Goal: Task Accomplishment & Management: Complete application form

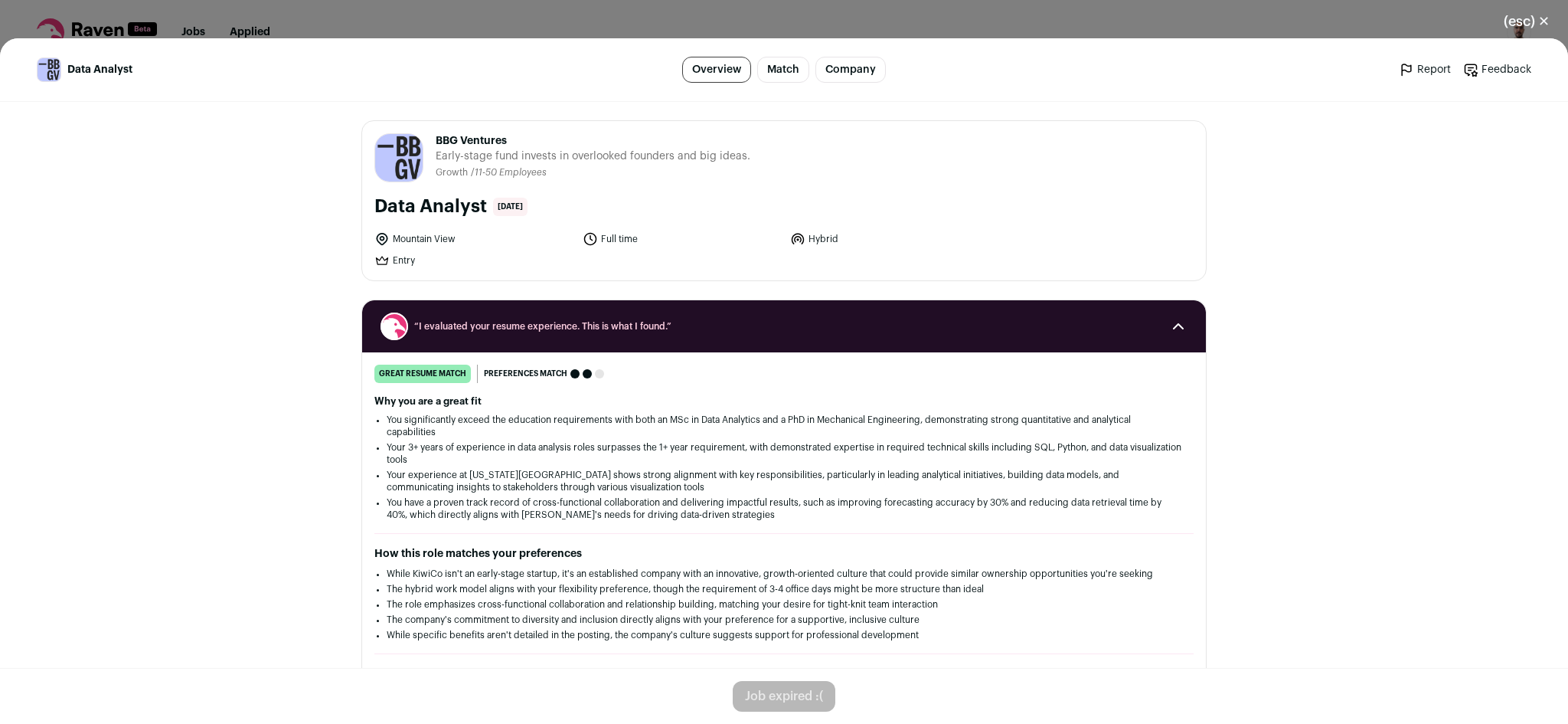
click at [1542, 25] on button "(esc) ✕" at bounding box center [1526, 21] width 82 height 34
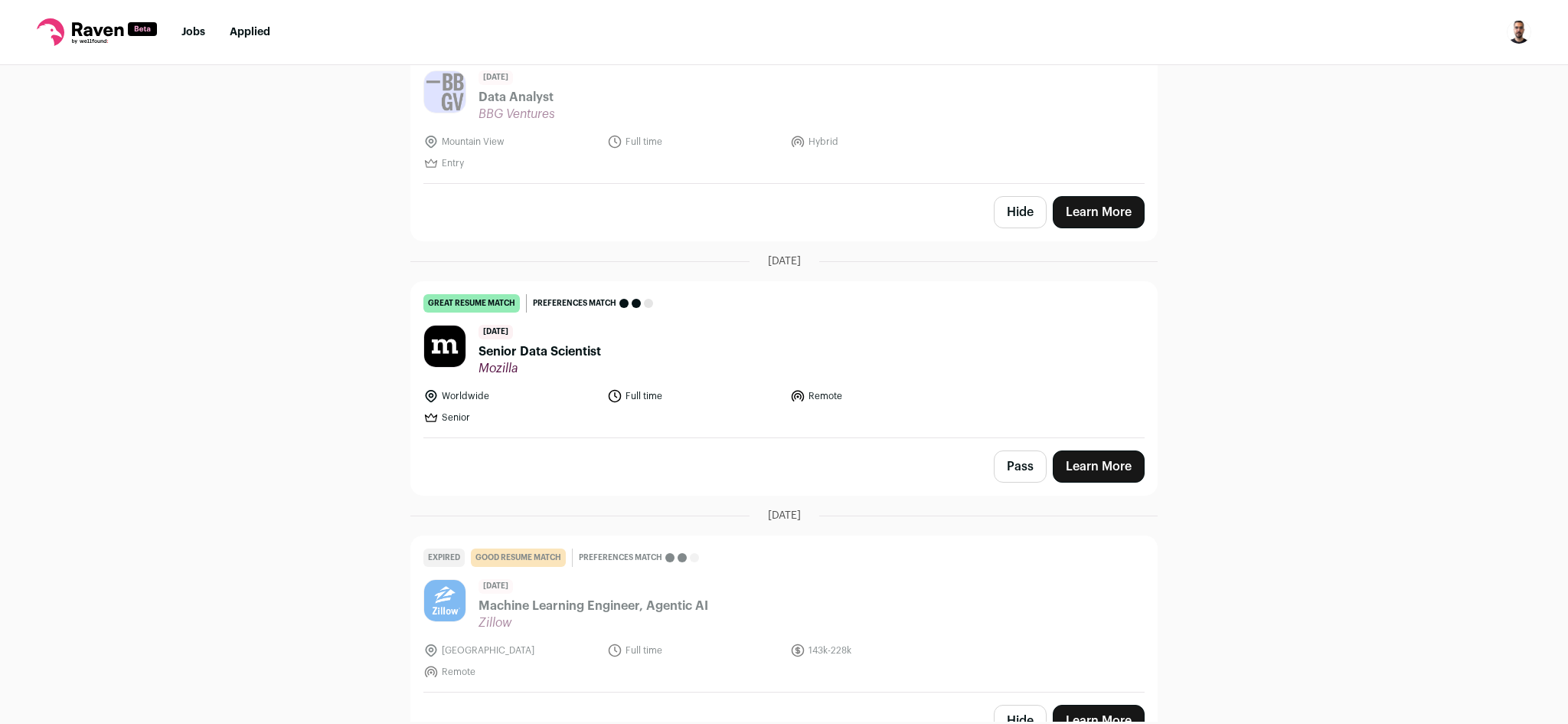
scroll to position [638, 0]
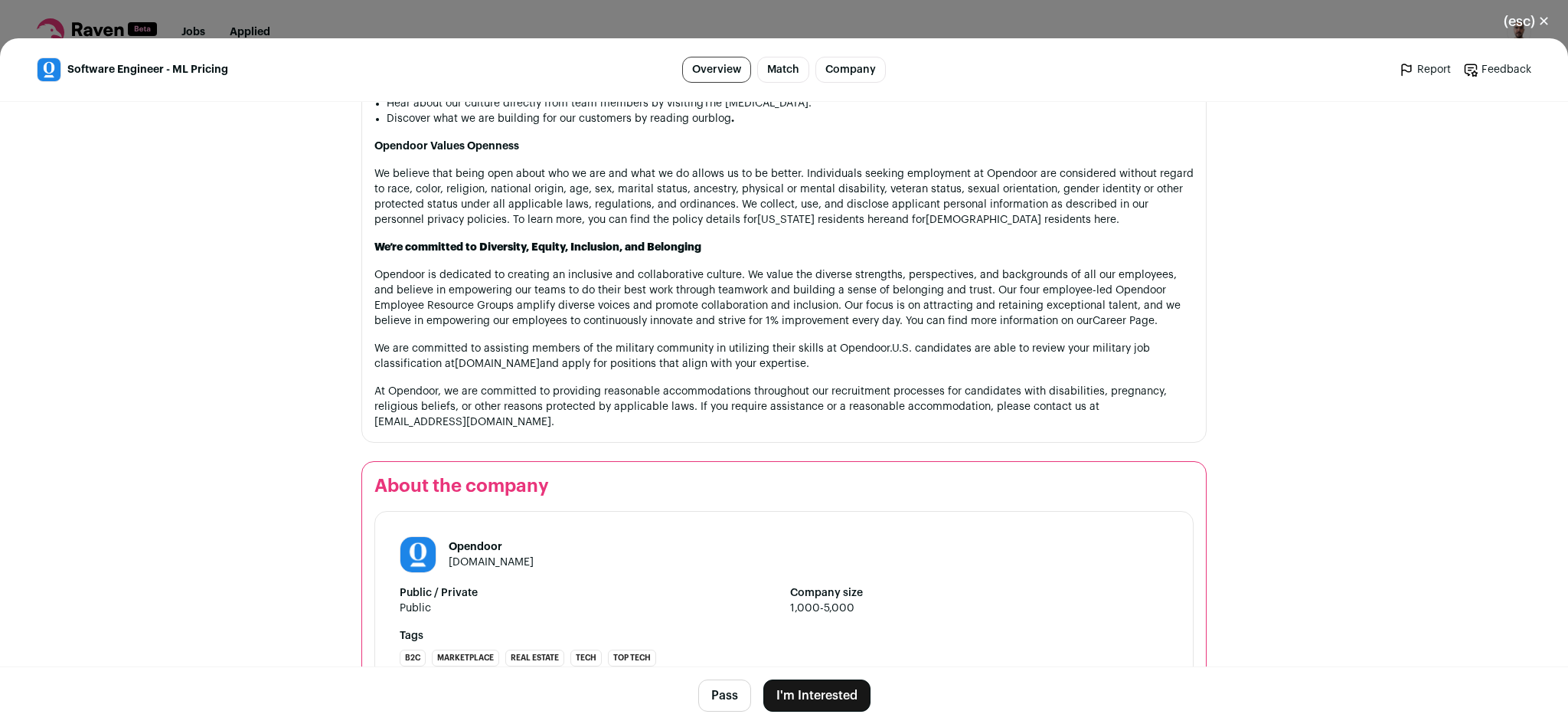
scroll to position [1532, 0]
click at [798, 682] on button "I'm Interested" at bounding box center [817, 696] width 107 height 32
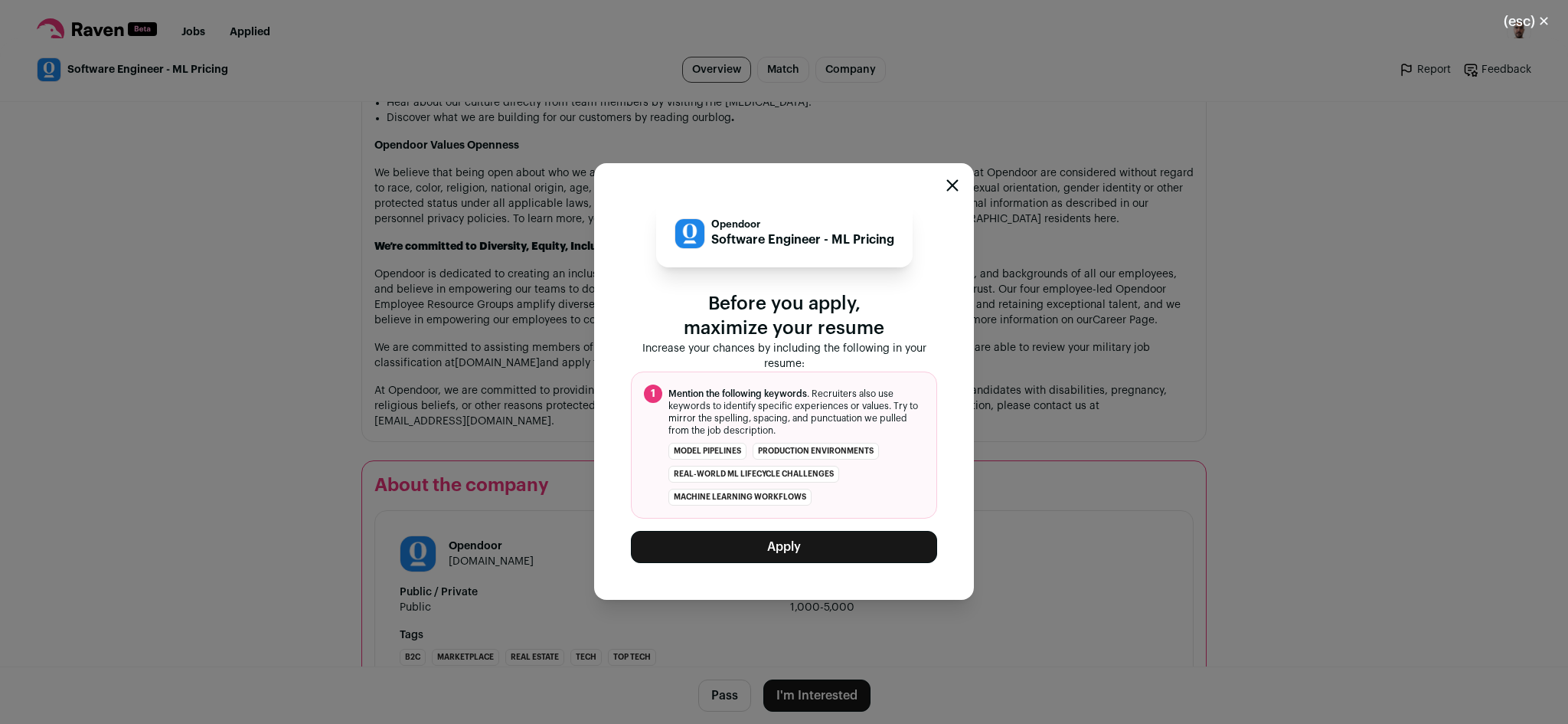
click at [826, 551] on button "Apply" at bounding box center [784, 547] width 307 height 32
